Goal: Register for event/course

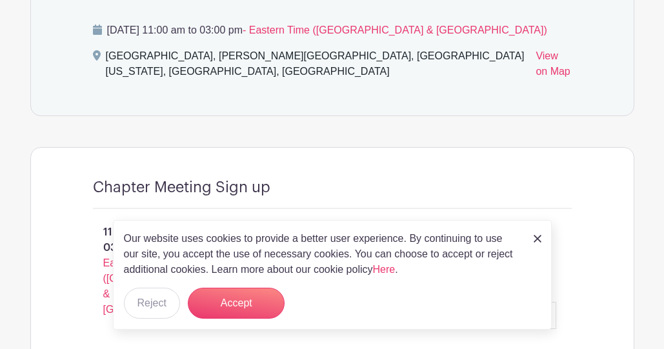
scroll to position [686, 0]
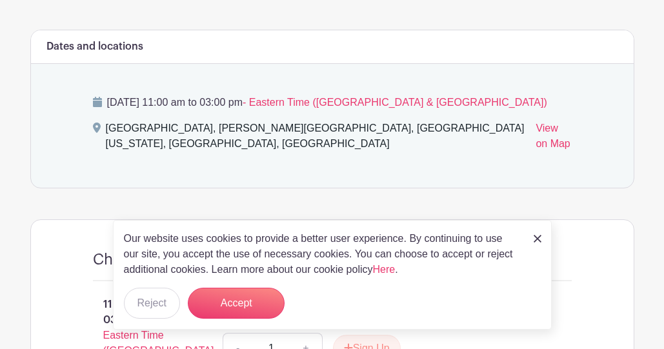
click at [538, 238] on img at bounding box center [538, 239] width 8 height 8
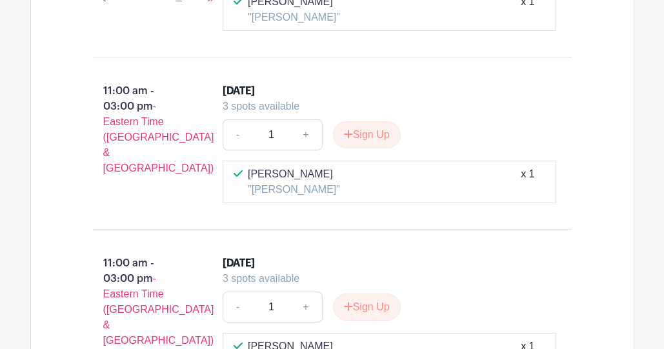
scroll to position [1230, 0]
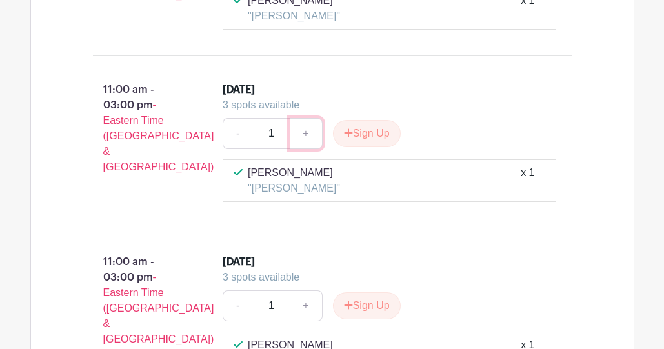
click at [306, 132] on link "+" at bounding box center [306, 133] width 32 height 31
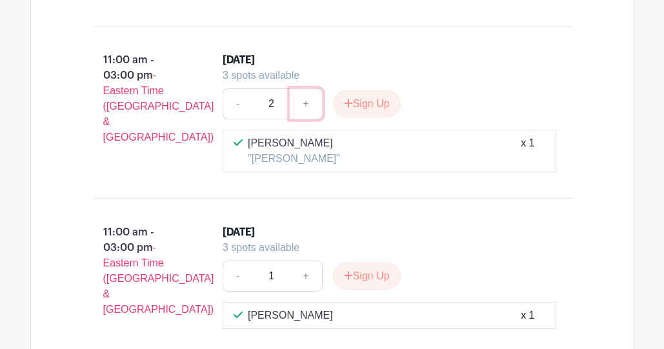
scroll to position [1267, 0]
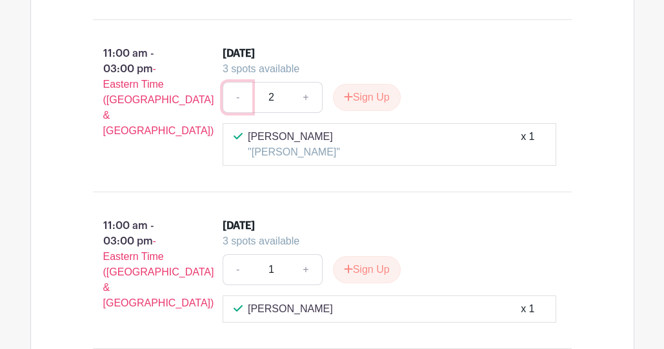
click at [239, 97] on link "-" at bounding box center [238, 97] width 30 height 31
type input "1"
click at [368, 96] on button "Sign Up" at bounding box center [367, 97] width 68 height 27
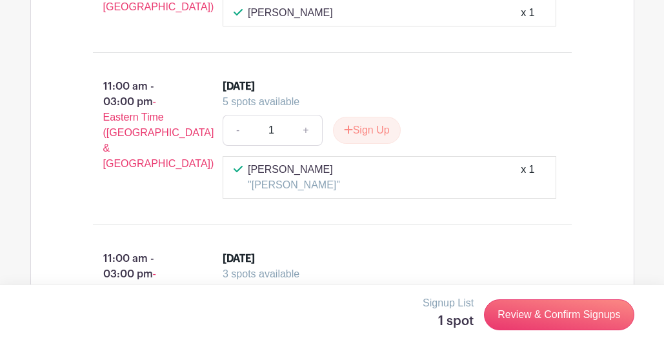
scroll to position [1064, 0]
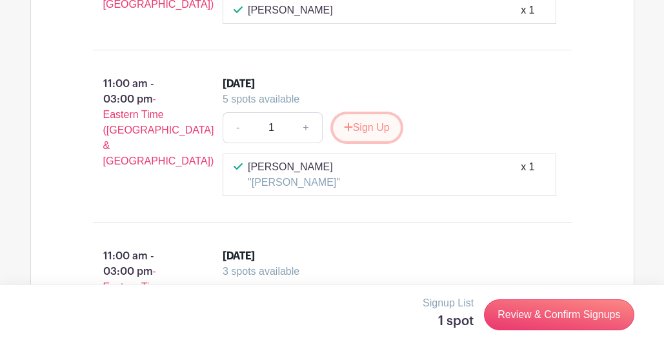
click at [364, 127] on button "Sign Up" at bounding box center [367, 127] width 68 height 27
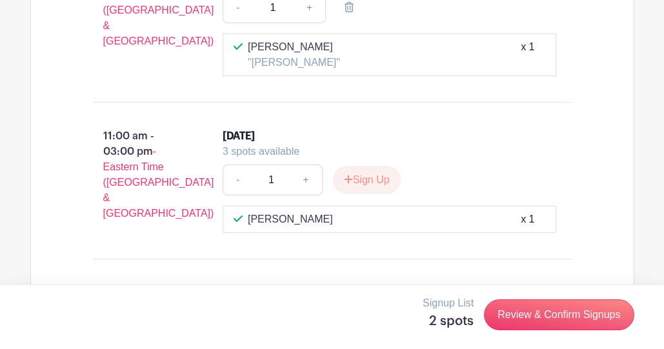
scroll to position [1388, 0]
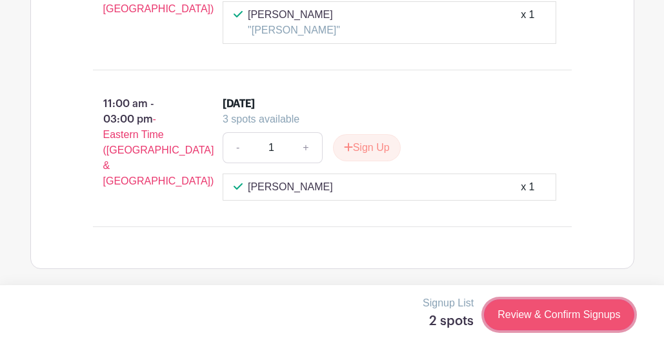
click at [528, 320] on link "Review & Confirm Signups" at bounding box center [559, 314] width 150 height 31
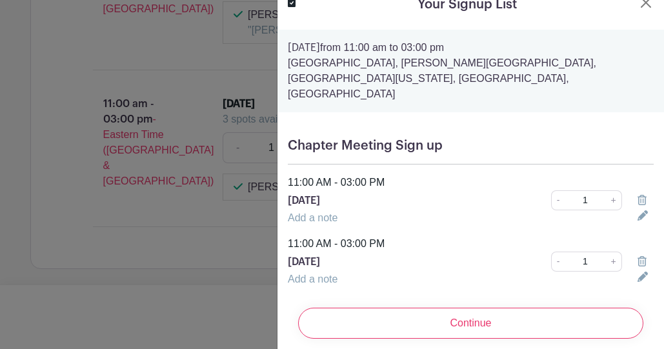
scroll to position [21, 0]
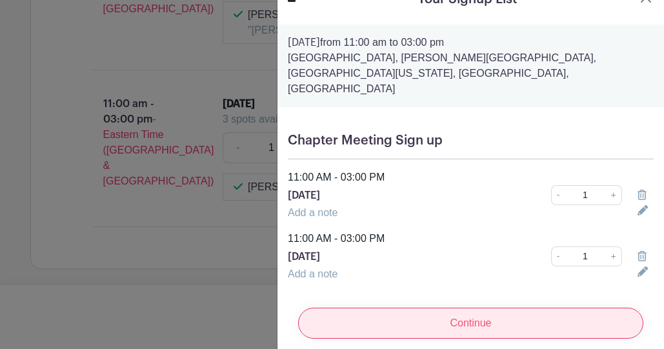
click at [457, 314] on input "Continue" at bounding box center [470, 323] width 345 height 31
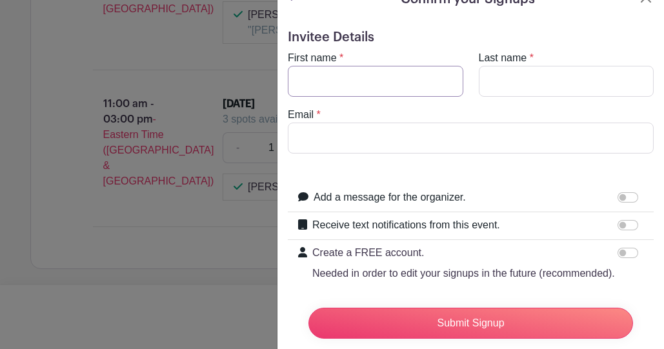
click at [345, 93] on input "First name" at bounding box center [375, 81] width 175 height 31
type input "Dorkina"
type input "[PERSON_NAME]"
type input "[EMAIL_ADDRESS][DOMAIN_NAME]"
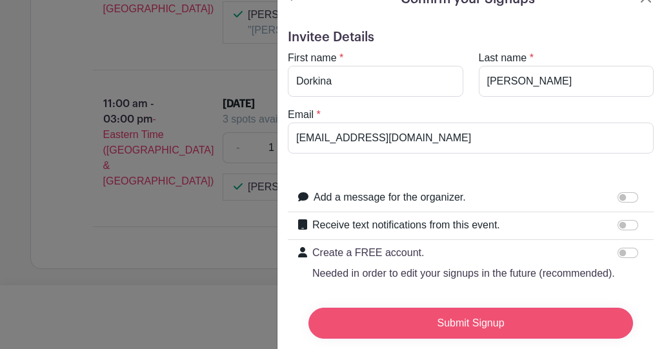
click at [457, 326] on input "Submit Signup" at bounding box center [470, 323] width 325 height 31
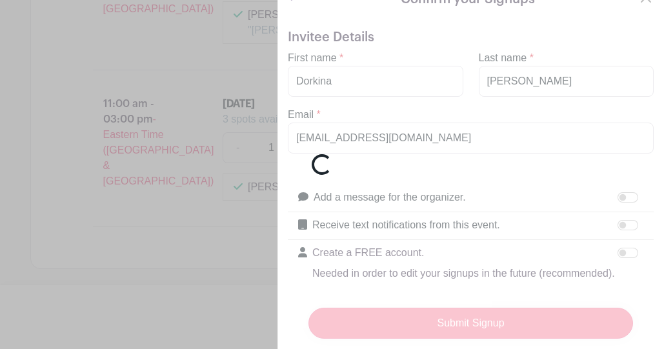
scroll to position [1416, 0]
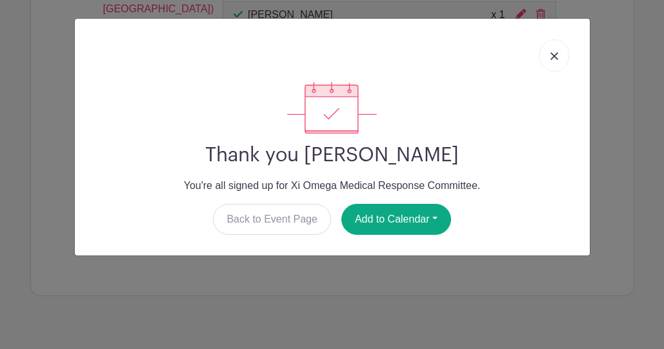
click at [552, 55] on img at bounding box center [554, 56] width 8 height 8
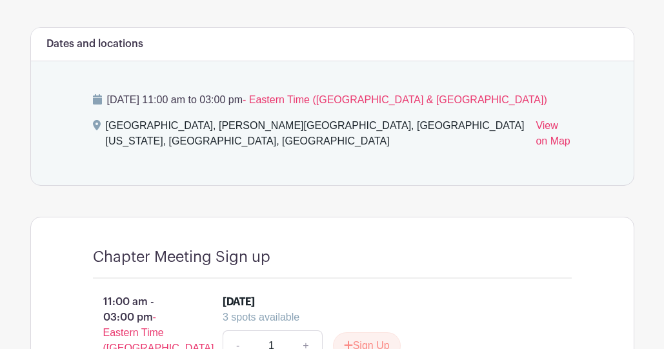
scroll to position [687, 0]
